Goal: Task Accomplishment & Management: Complete application form

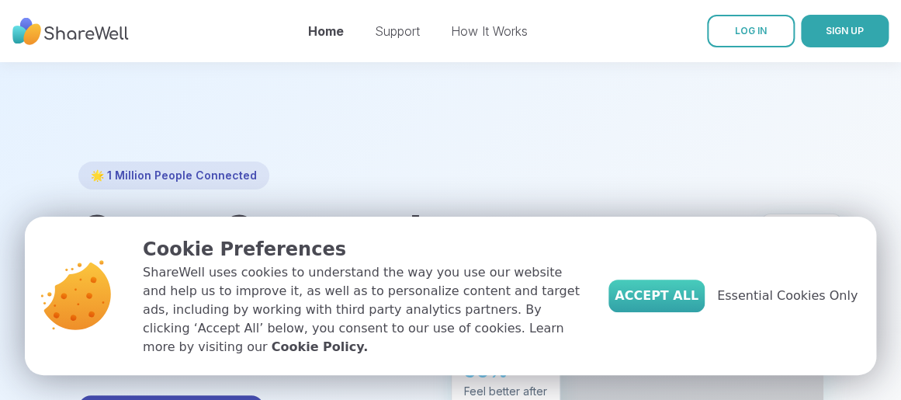
click at [659, 294] on button "Accept All" at bounding box center [657, 296] width 96 height 33
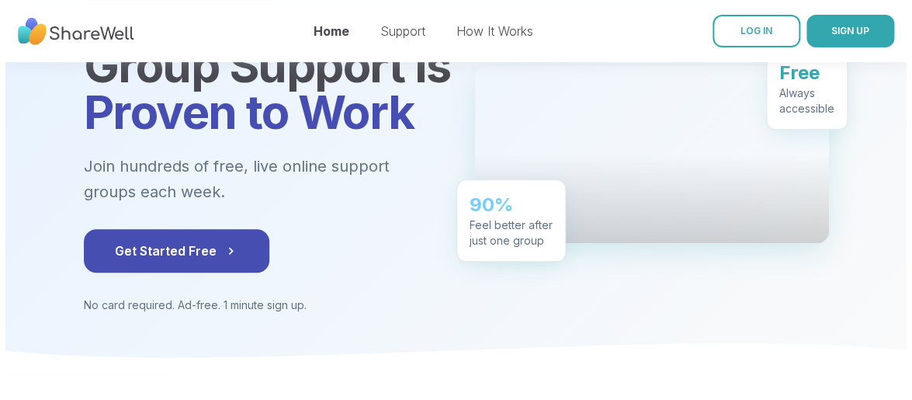
scroll to position [155, 0]
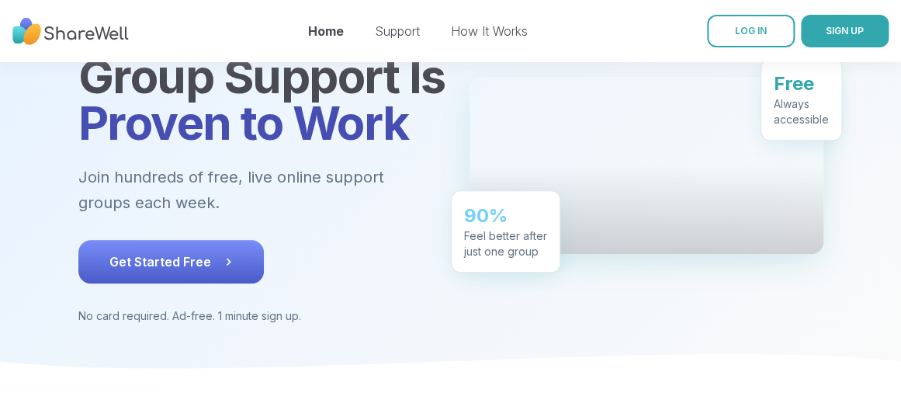
click at [180, 253] on span "Get Started Free" at bounding box center [170, 261] width 123 height 19
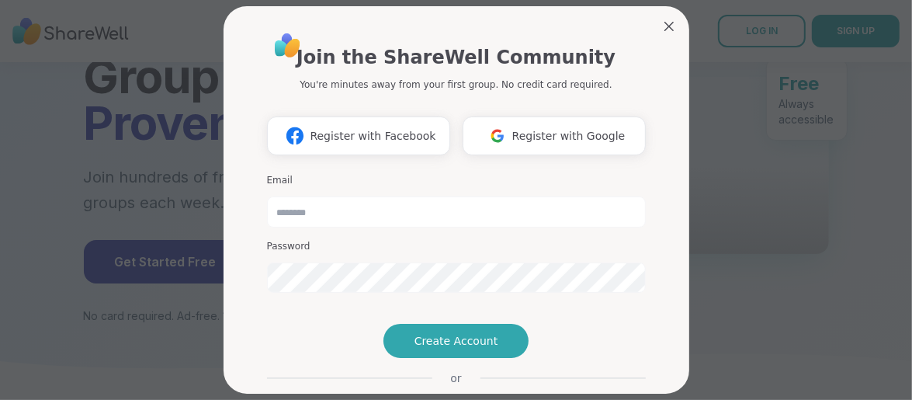
scroll to position [78, 0]
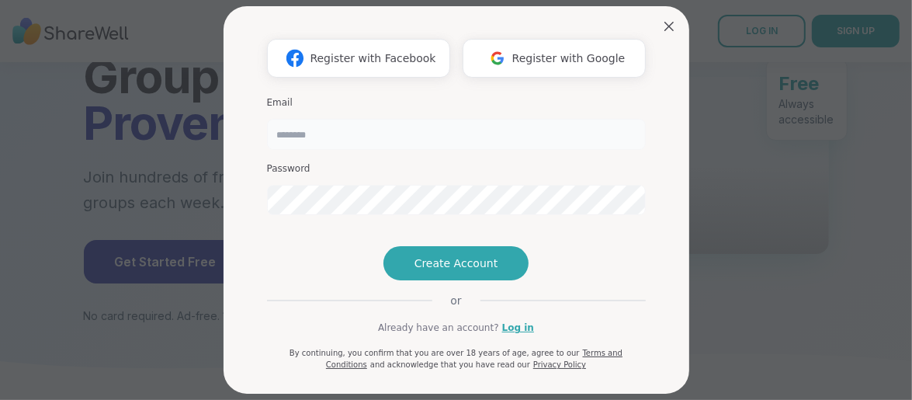
click at [307, 141] on input "email" at bounding box center [456, 134] width 379 height 31
type input "**********"
click at [435, 271] on span "Create Account" at bounding box center [457, 263] width 84 height 16
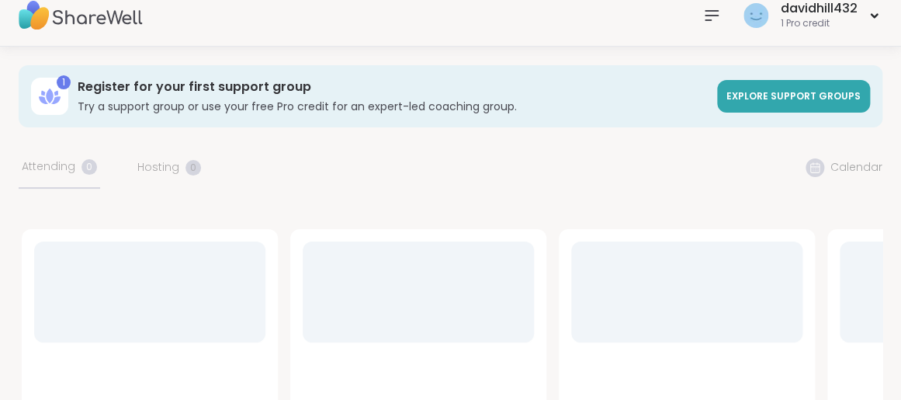
scroll to position [155, 0]
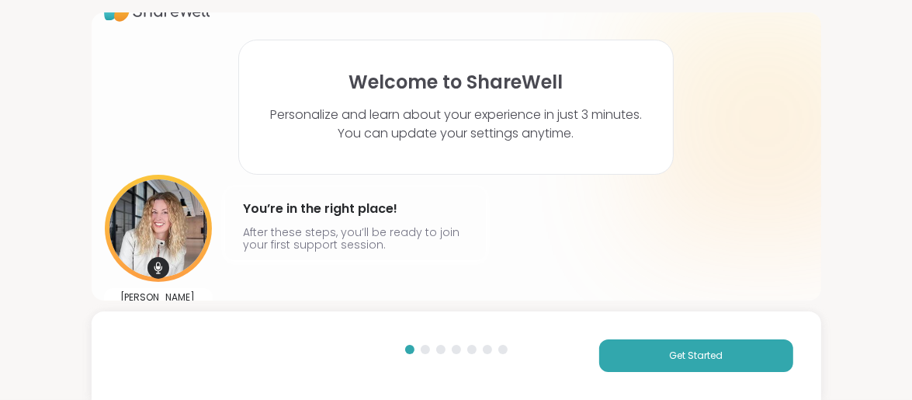
scroll to position [51, 0]
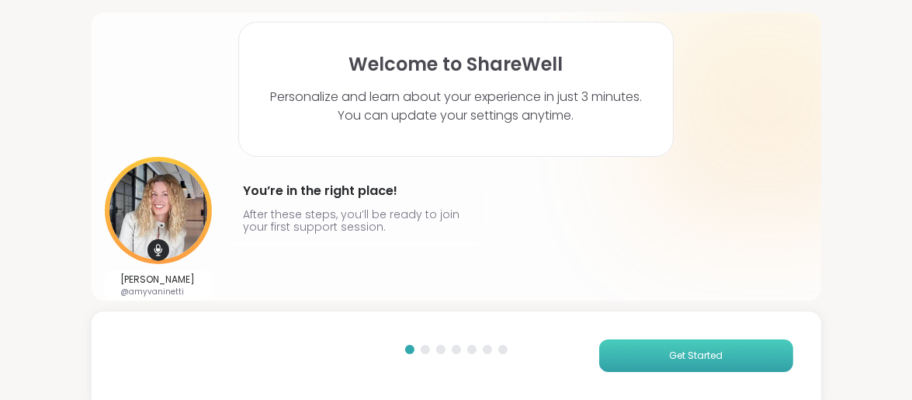
click at [686, 349] on span "Get Started" at bounding box center [696, 356] width 54 height 14
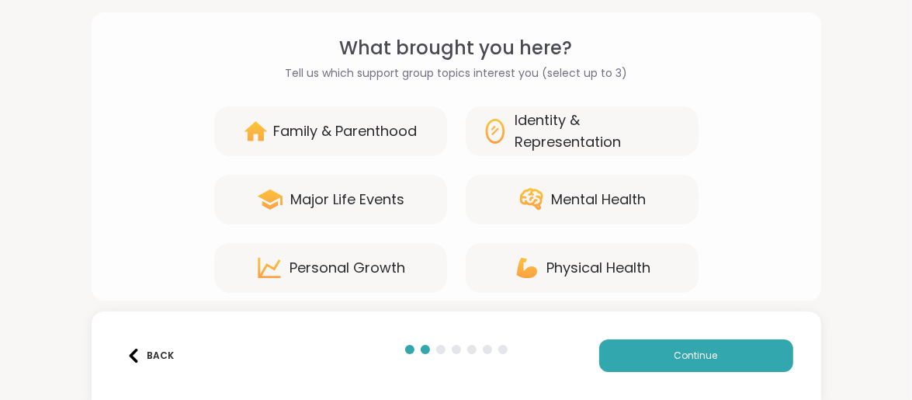
click at [301, 127] on div "Family & Parenthood" at bounding box center [346, 131] width 144 height 22
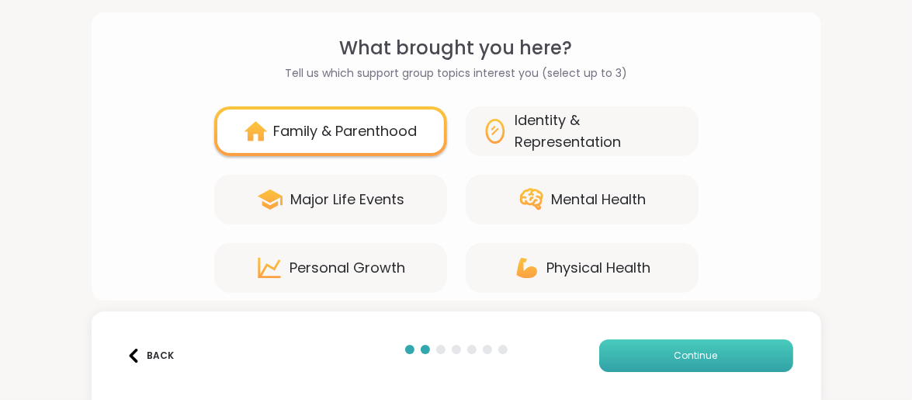
click at [645, 355] on button "Continue" at bounding box center [696, 355] width 194 height 33
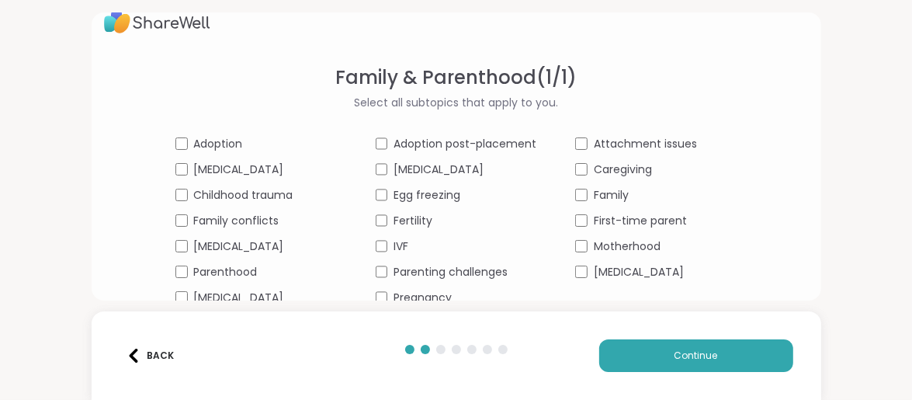
click at [492, 362] on div at bounding box center [456, 356] width 115 height 22
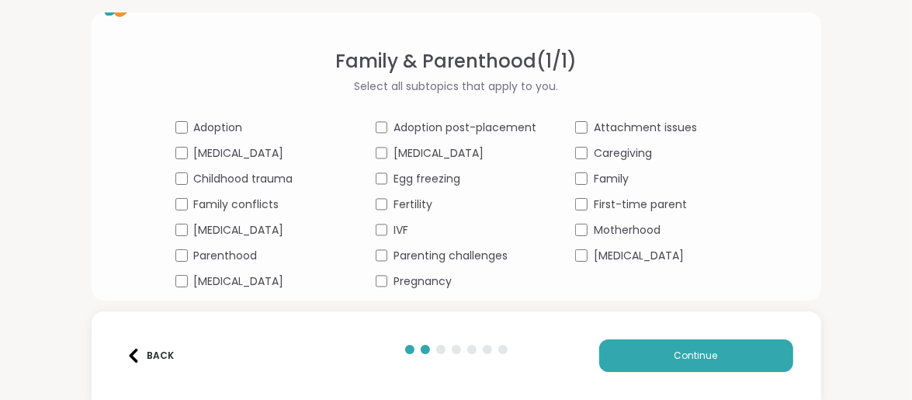
scroll to position [51, 0]
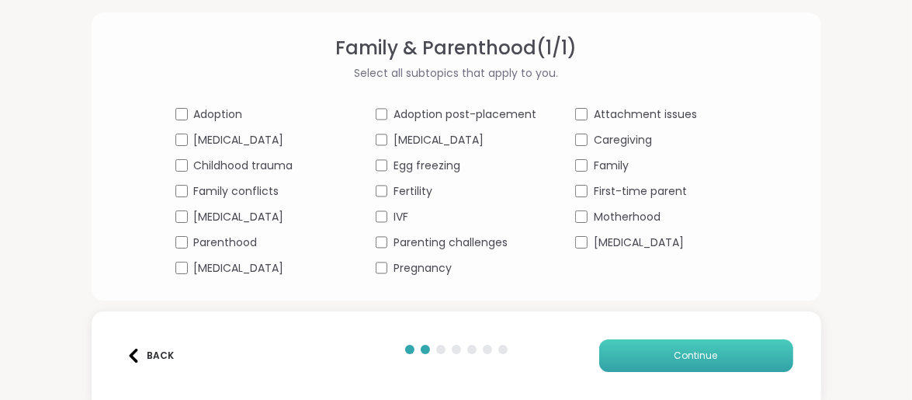
click at [655, 350] on button "Continue" at bounding box center [696, 355] width 194 height 33
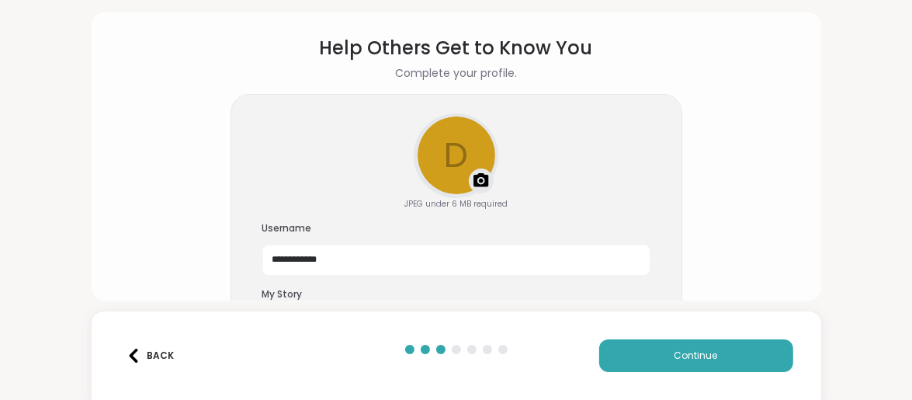
click at [475, 177] on img at bounding box center [481, 181] width 19 height 19
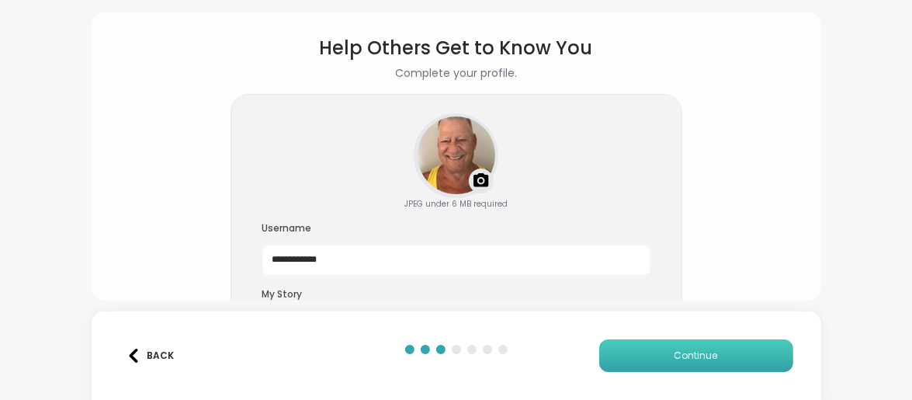
click at [662, 353] on button "Continue" at bounding box center [696, 355] width 194 height 33
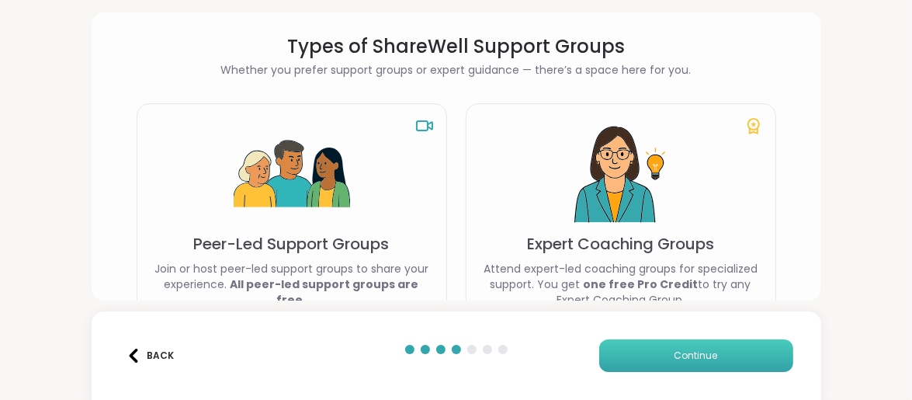
click at [675, 352] on span "Continue" at bounding box center [696, 356] width 43 height 14
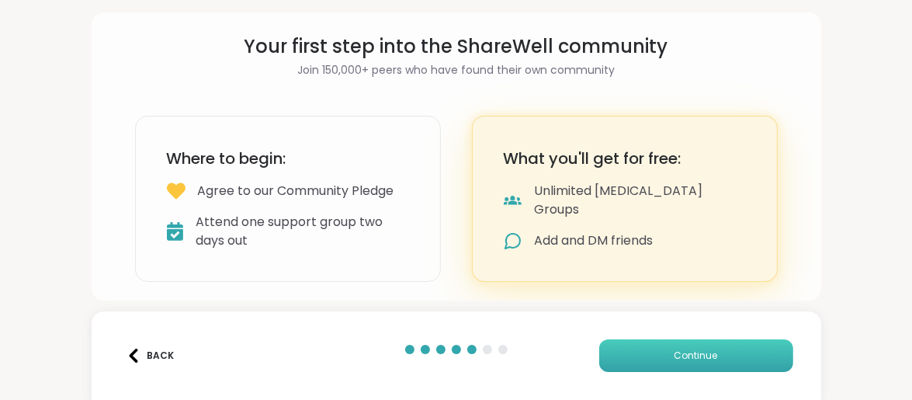
click at [675, 352] on span "Continue" at bounding box center [696, 356] width 43 height 14
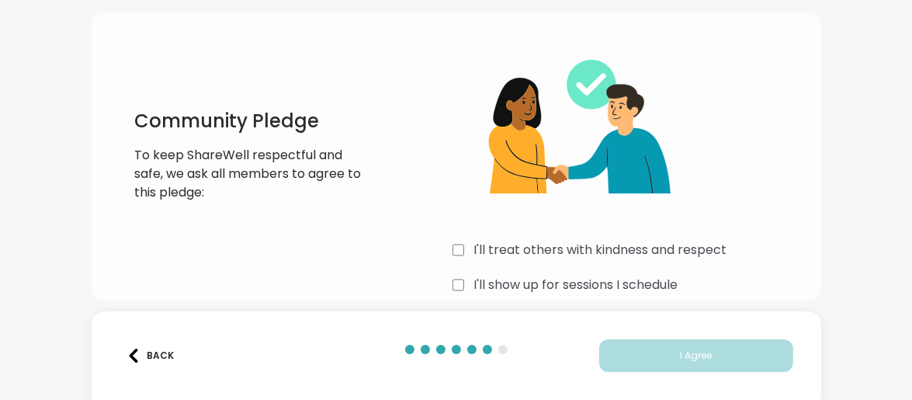
click at [460, 245] on div "I'll treat others with kindness and respect" at bounding box center [631, 250] width 356 height 19
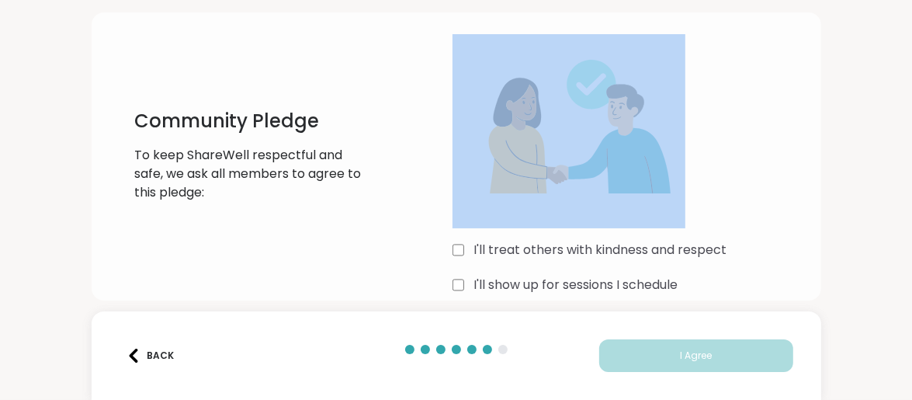
click at [460, 245] on div "I'll treat others with kindness and respect" at bounding box center [631, 250] width 356 height 19
click at [498, 193] on img at bounding box center [569, 131] width 233 height 194
click at [498, 192] on img at bounding box center [569, 131] width 233 height 194
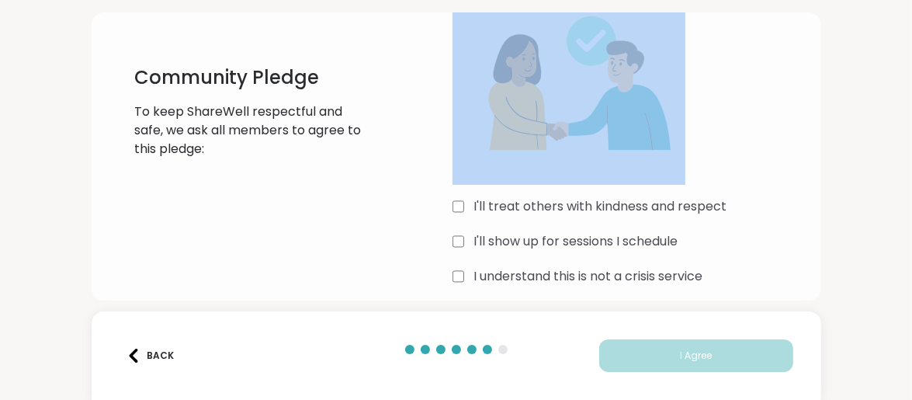
scroll to position [109, 0]
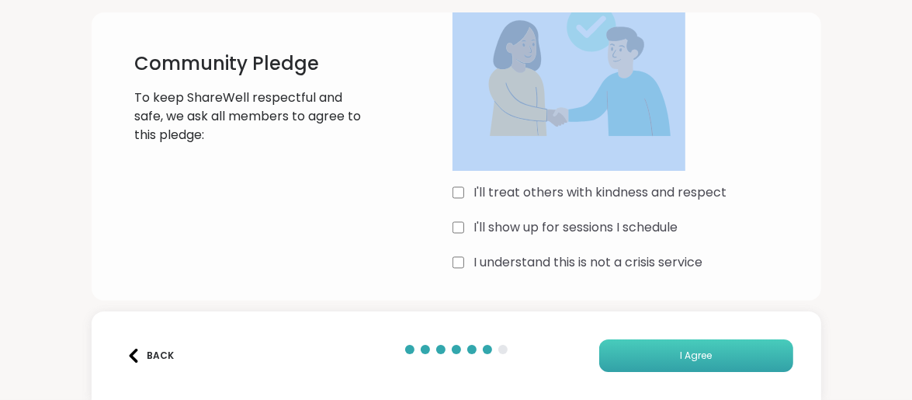
click at [662, 356] on button "I Agree" at bounding box center [696, 355] width 194 height 33
click at [680, 356] on span "I Agree" at bounding box center [696, 356] width 32 height 14
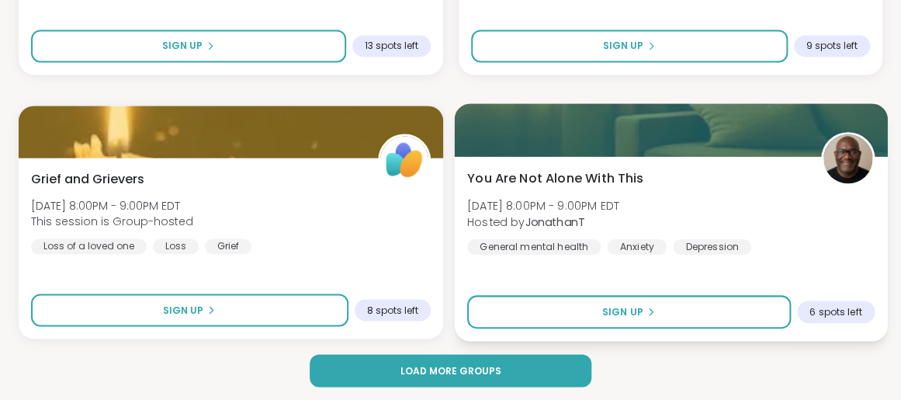
scroll to position [4747, 0]
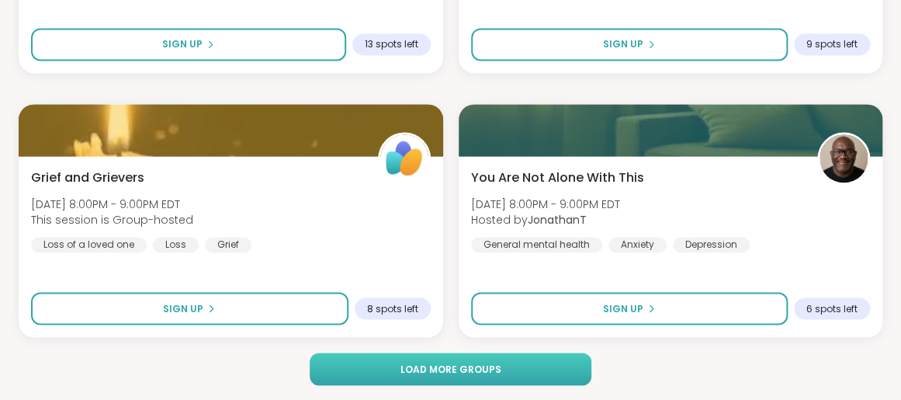
click at [419, 362] on span "Load more groups" at bounding box center [451, 369] width 101 height 14
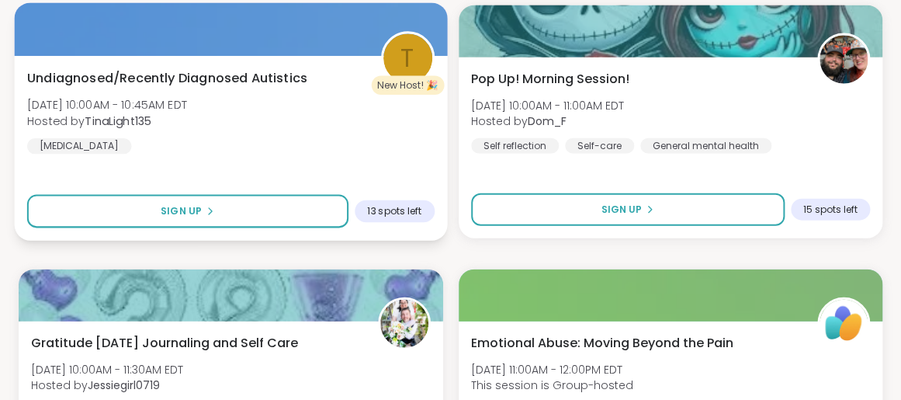
scroll to position [7231, 0]
